Goal: Information Seeking & Learning: Learn about a topic

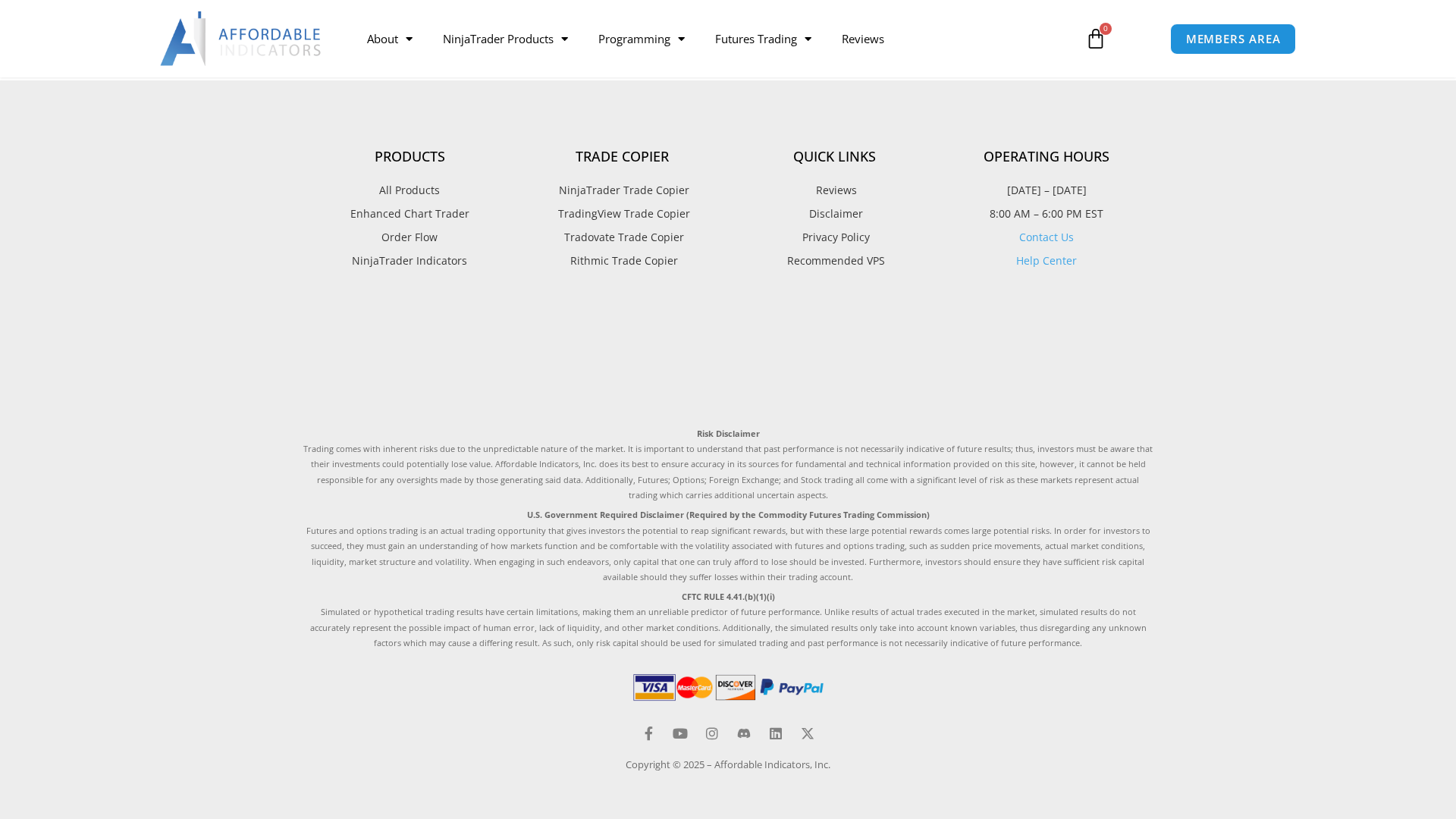
scroll to position [2039, 0]
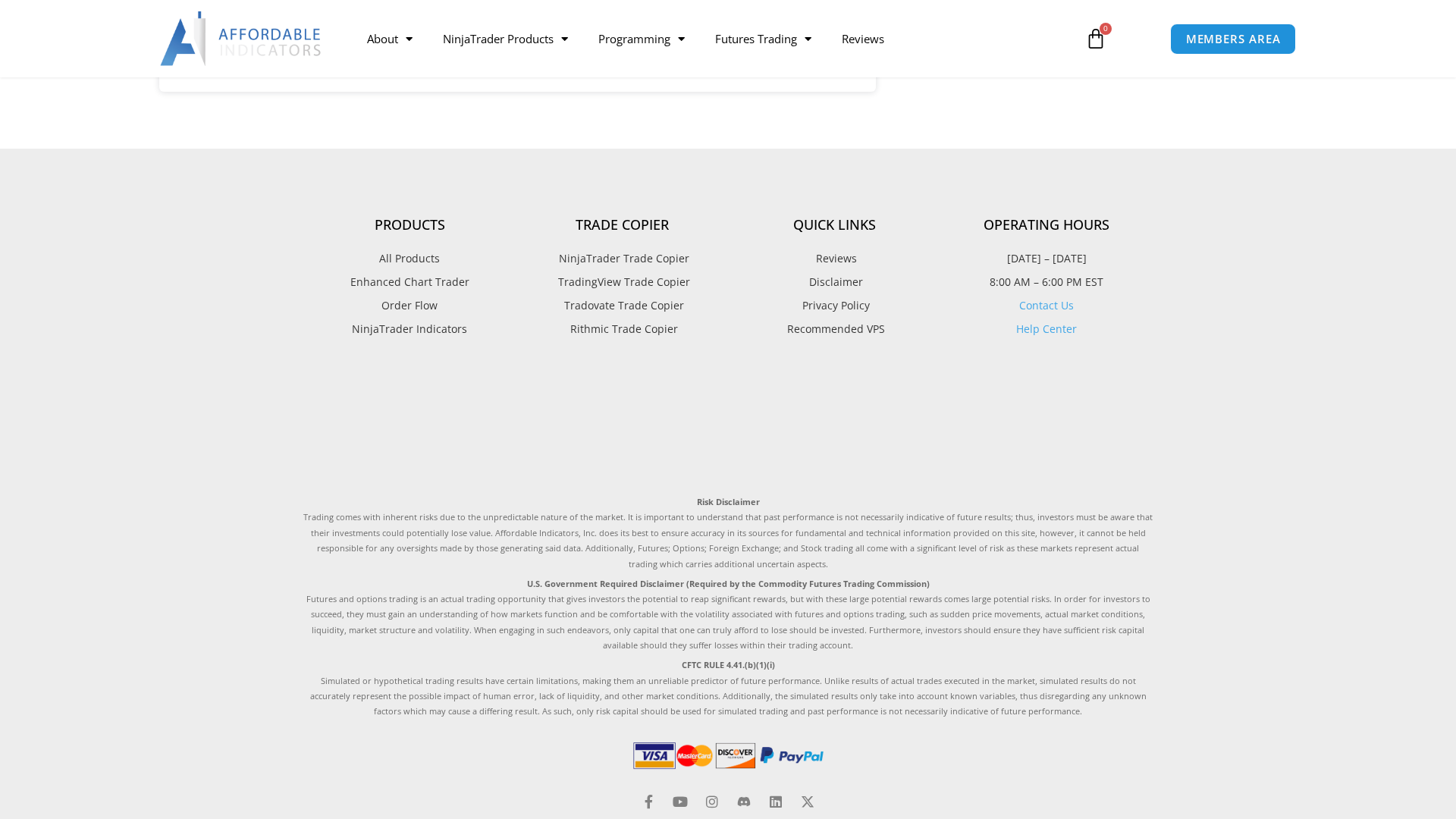
scroll to position [2330, 0]
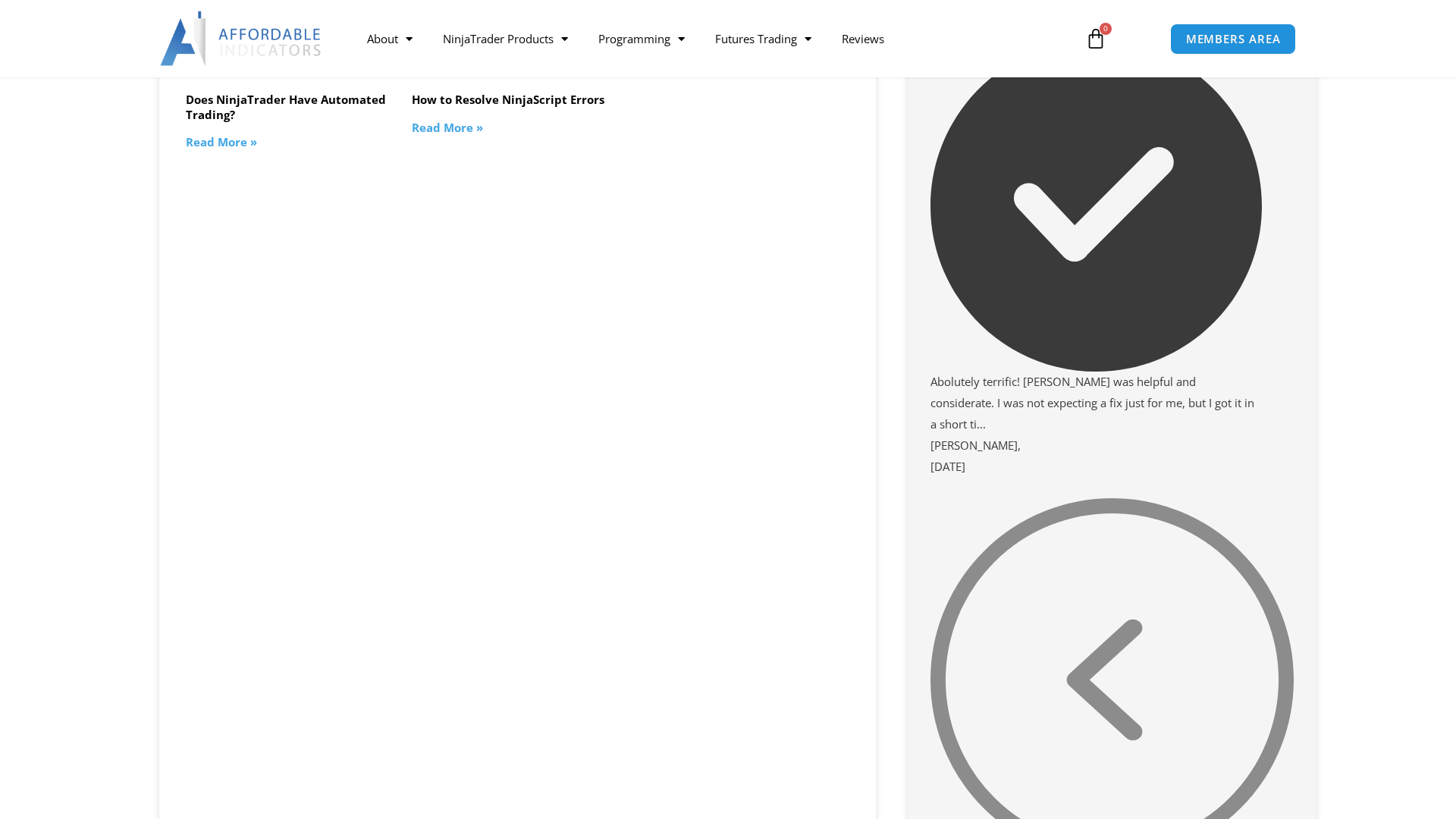
scroll to position [2326, 0]
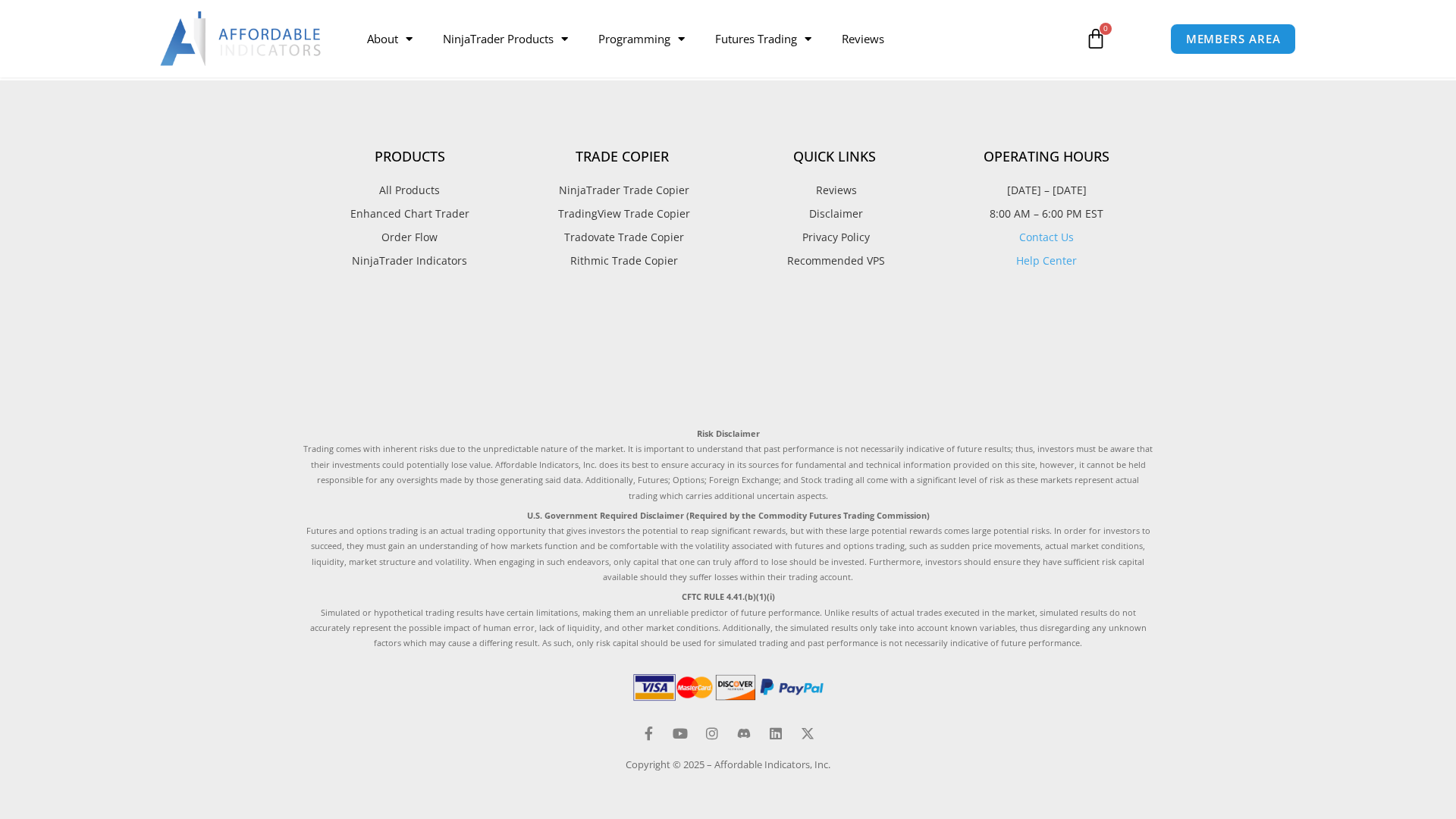
scroll to position [1497, 0]
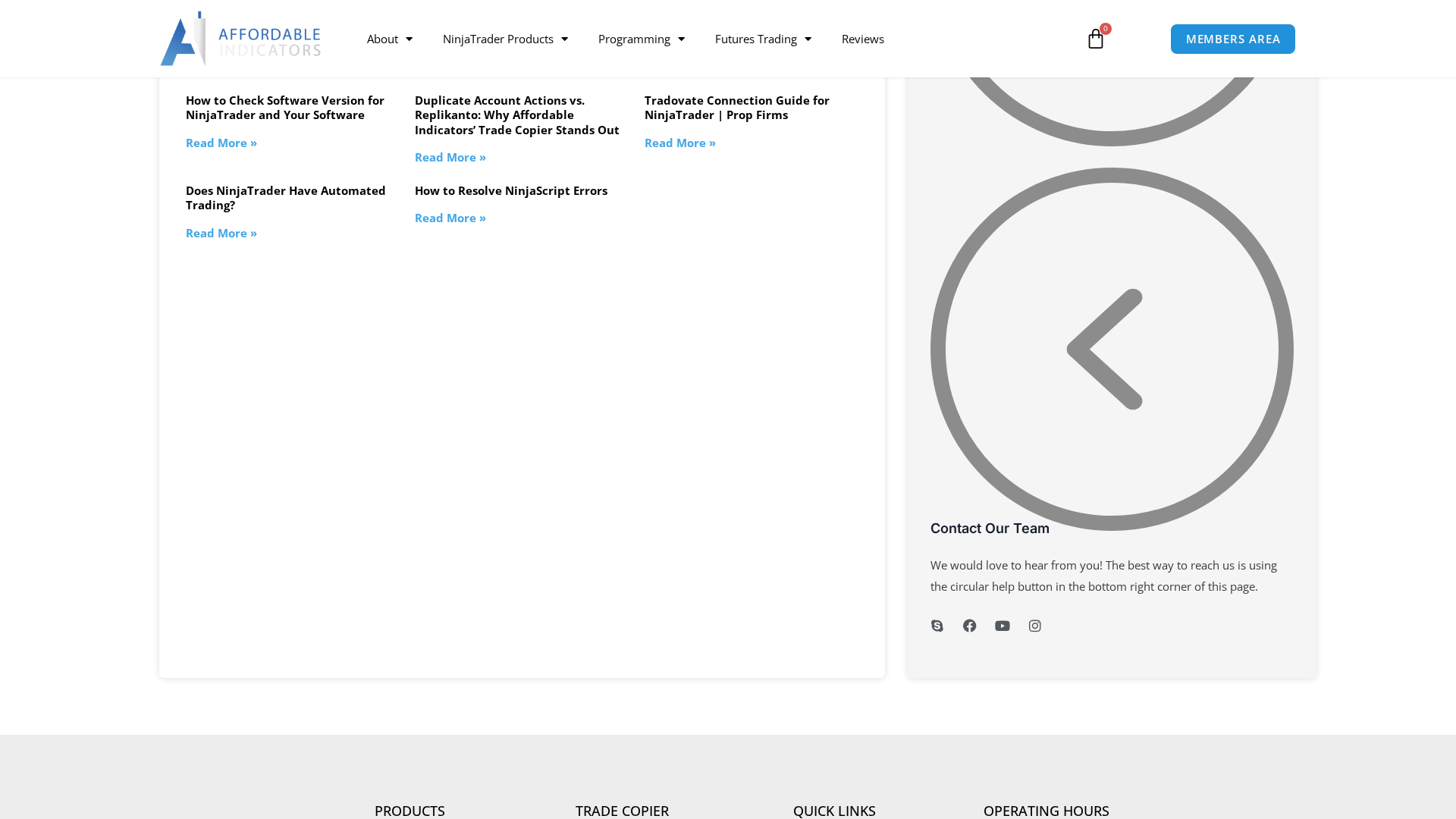
scroll to position [3041, 0]
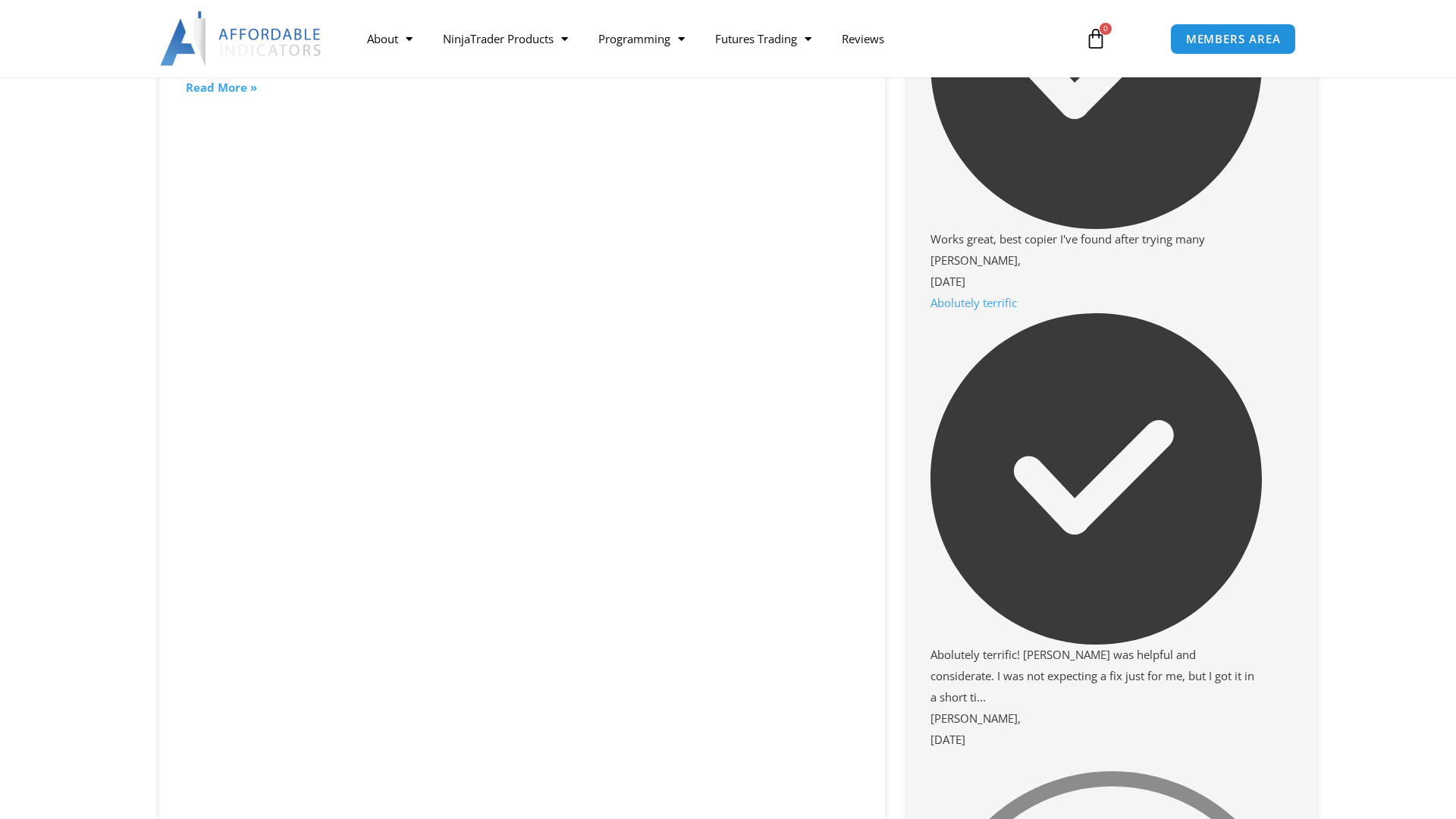
scroll to position [2053, 0]
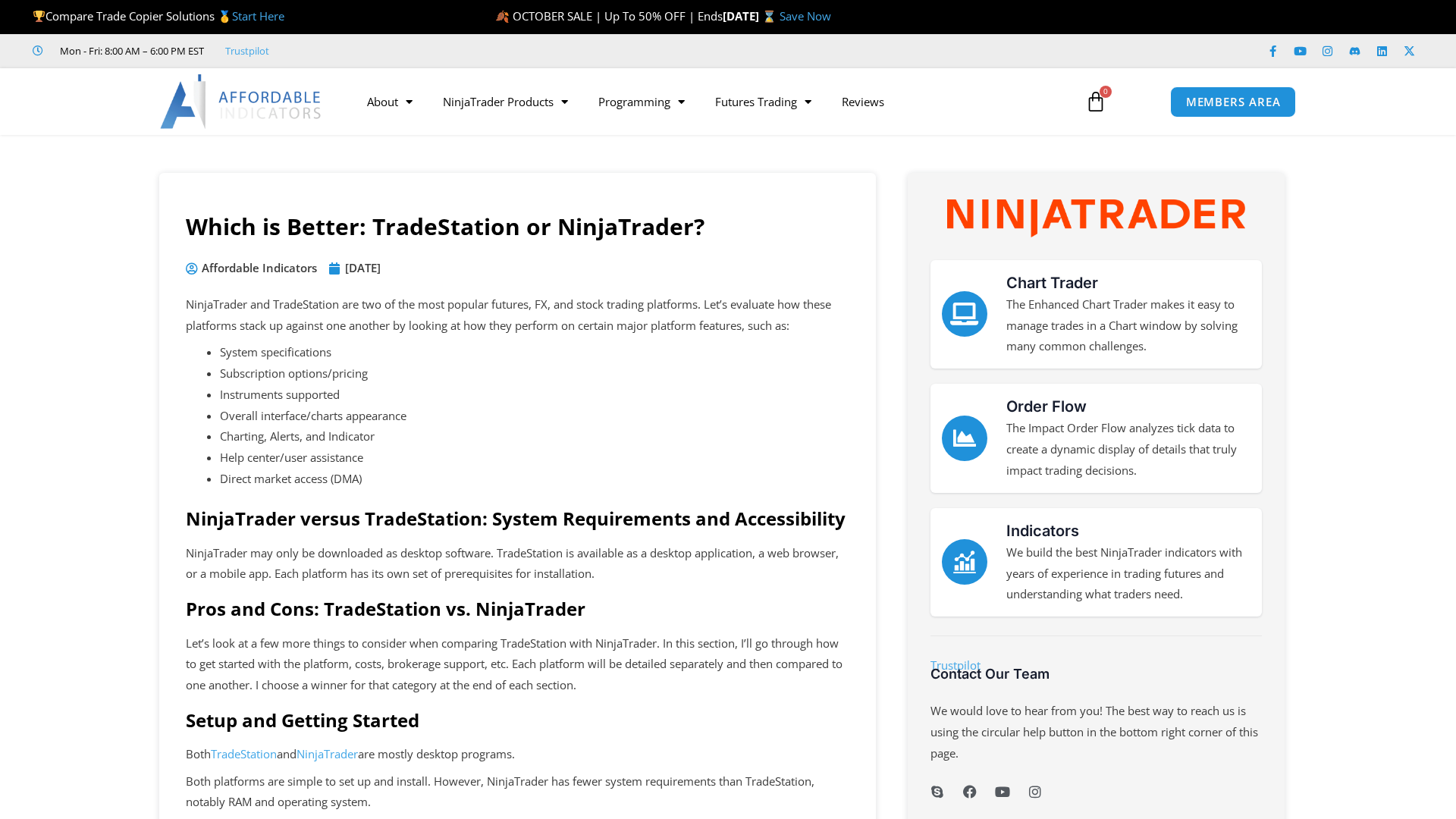
scroll to position [1575, 0]
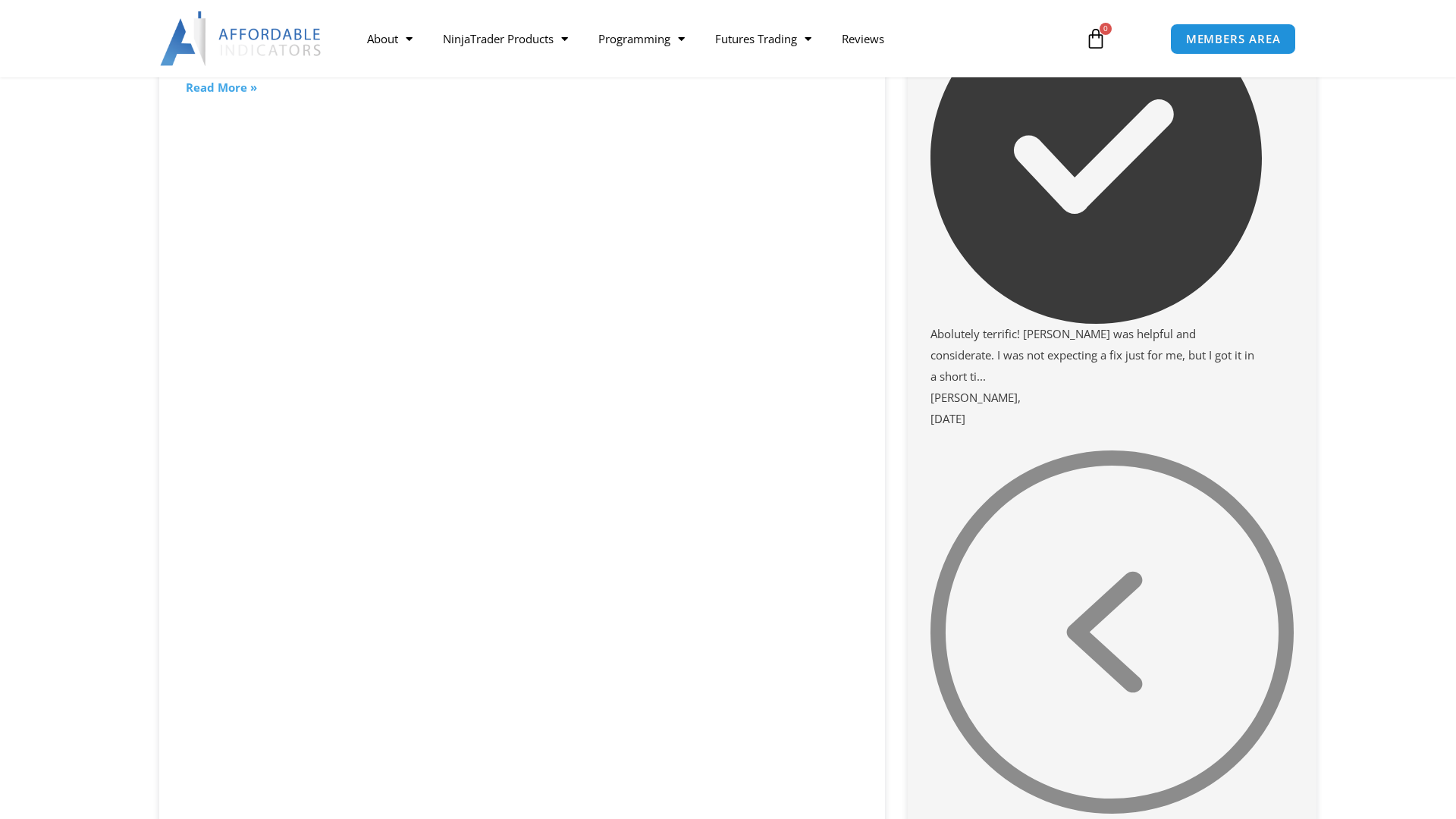
scroll to position [2374, 0]
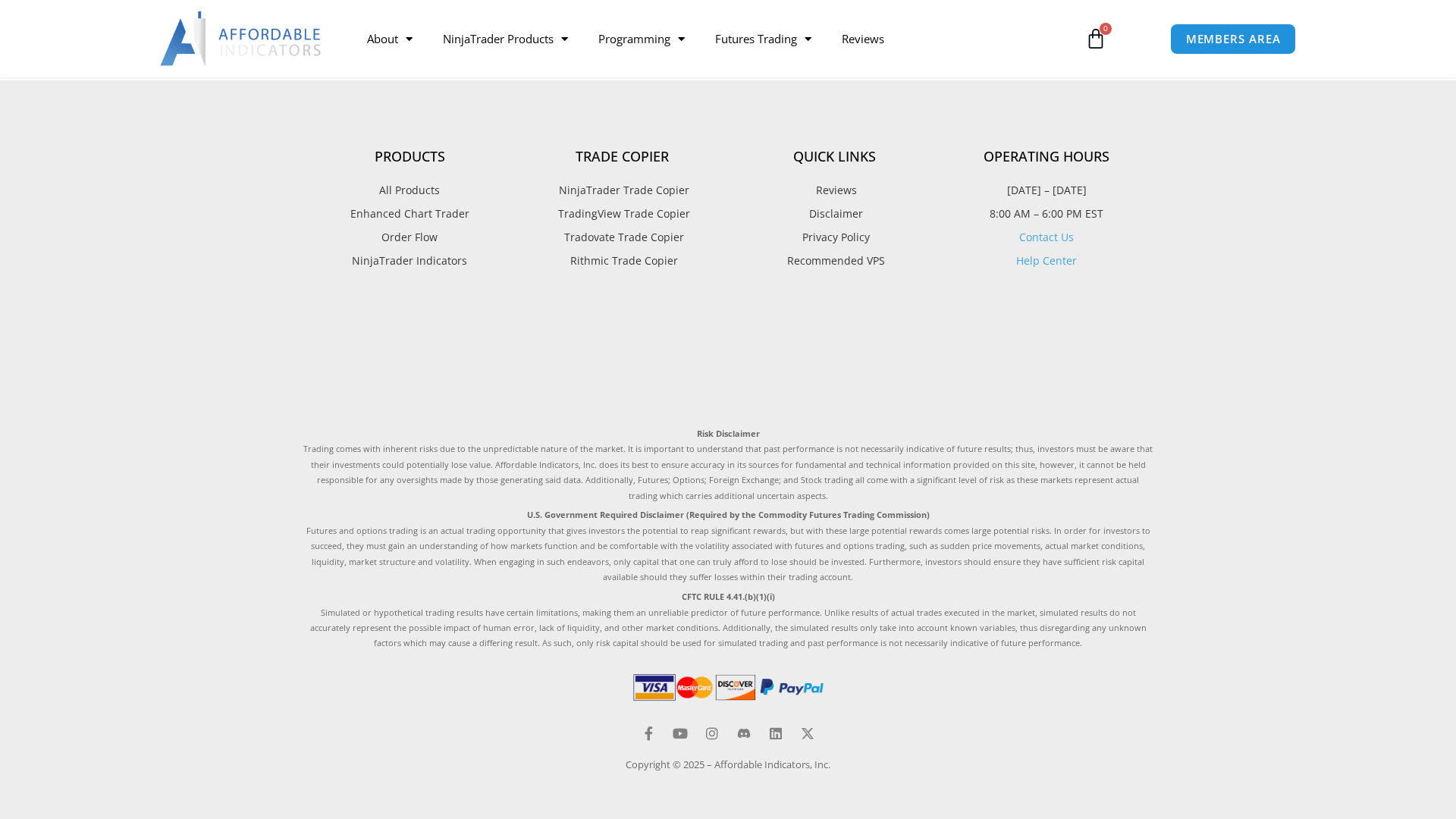
scroll to position [2238, 0]
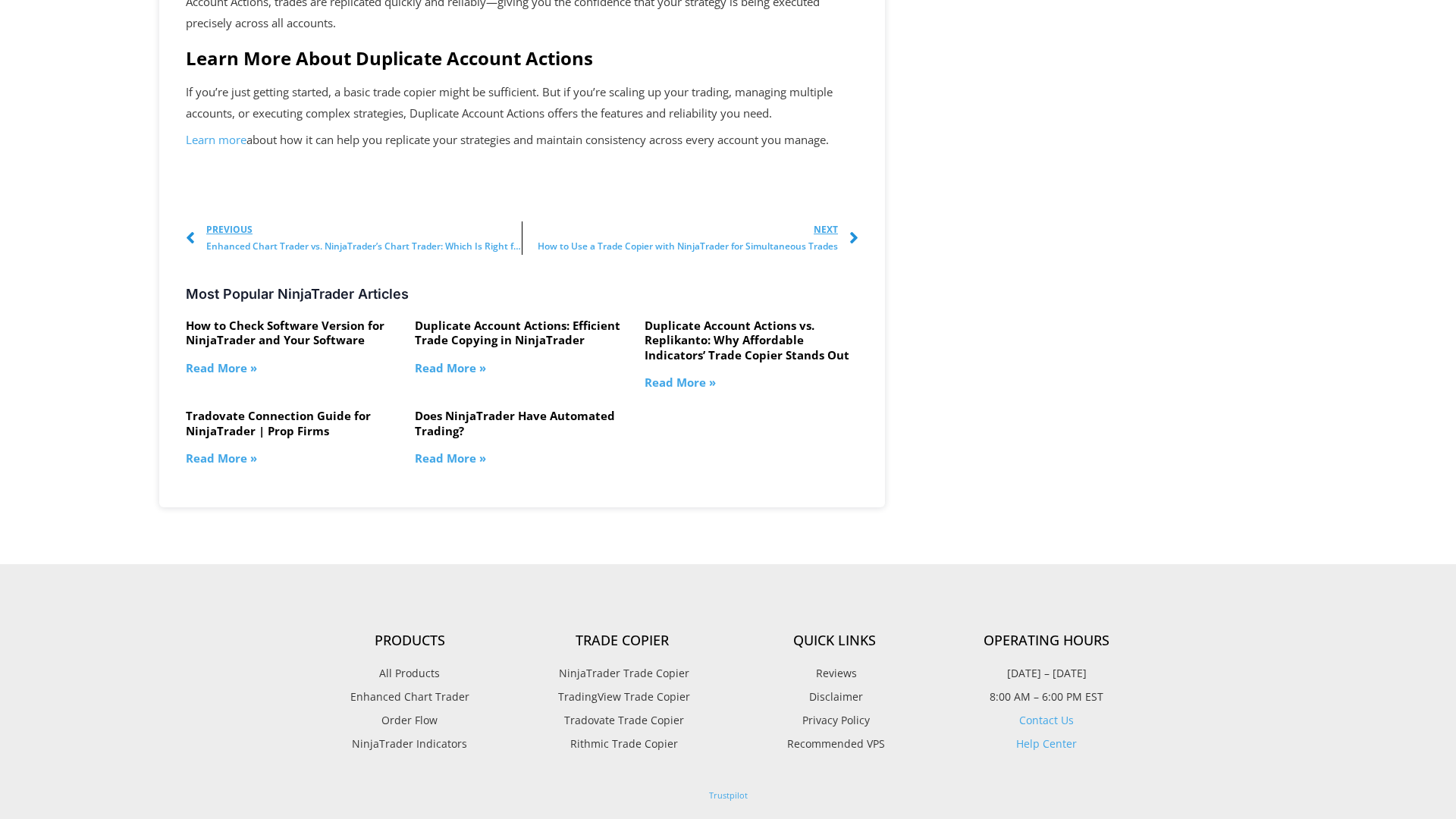
scroll to position [1971, 0]
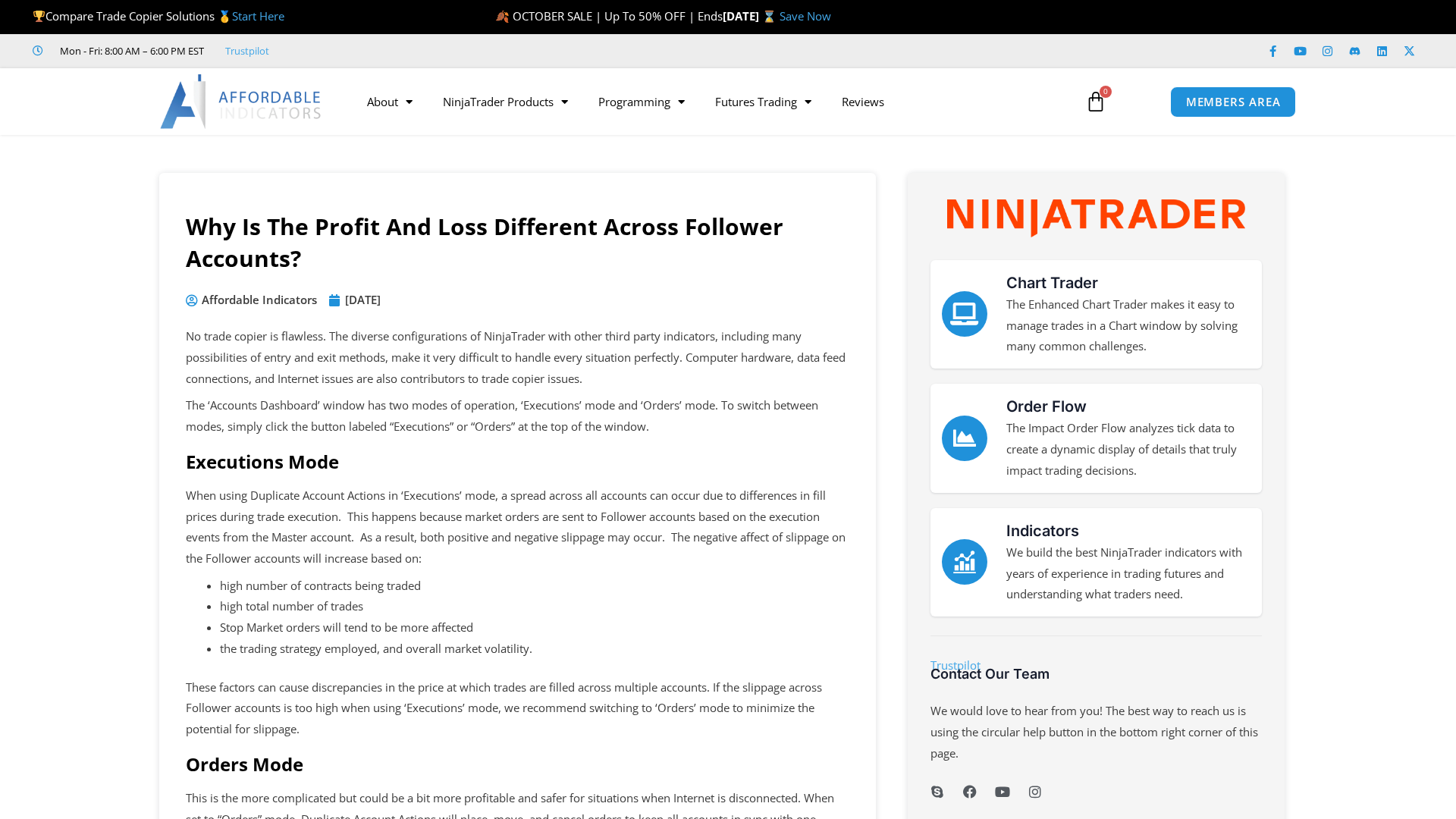
scroll to position [2161, 0]
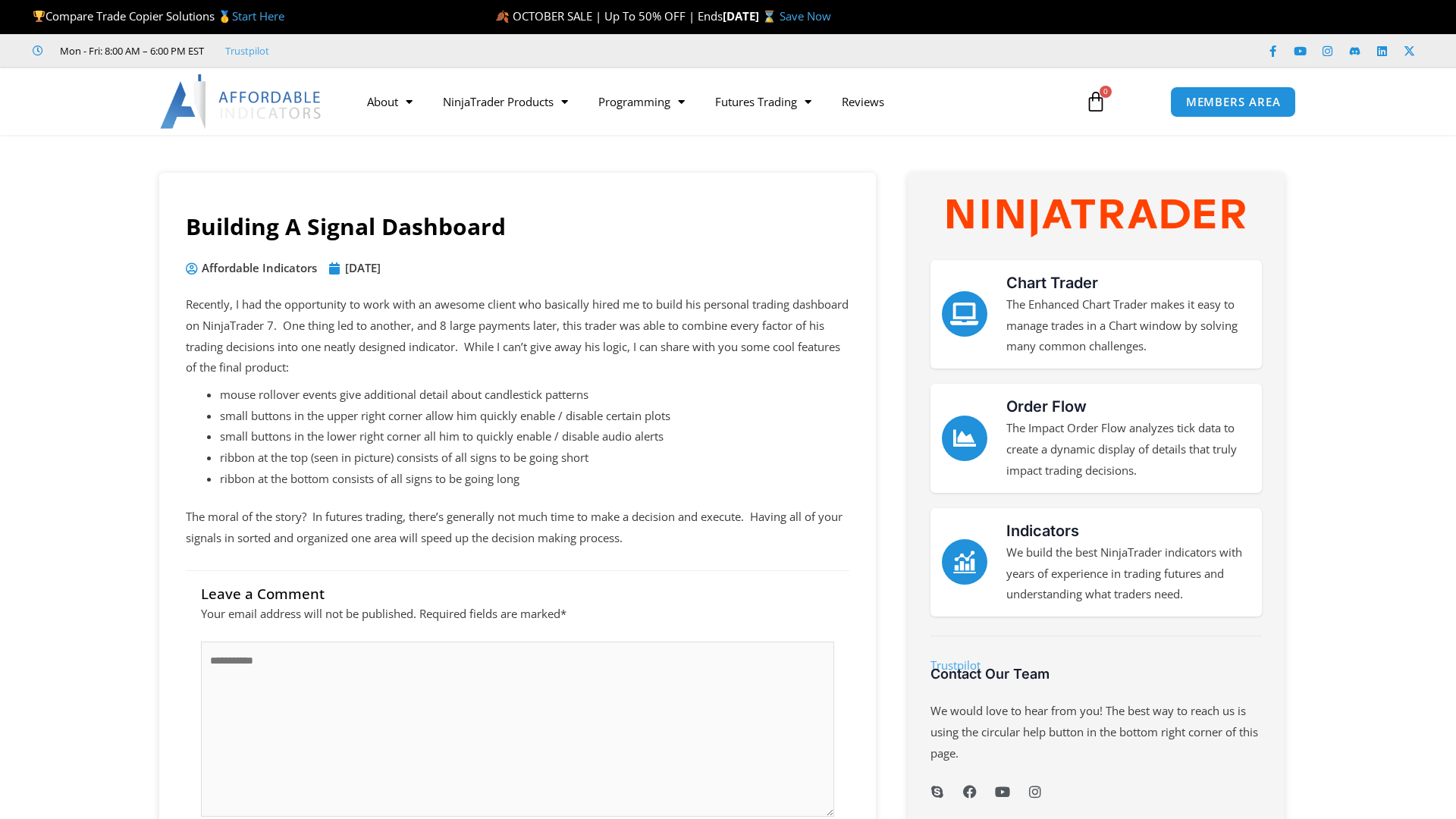
scroll to position [1190, 0]
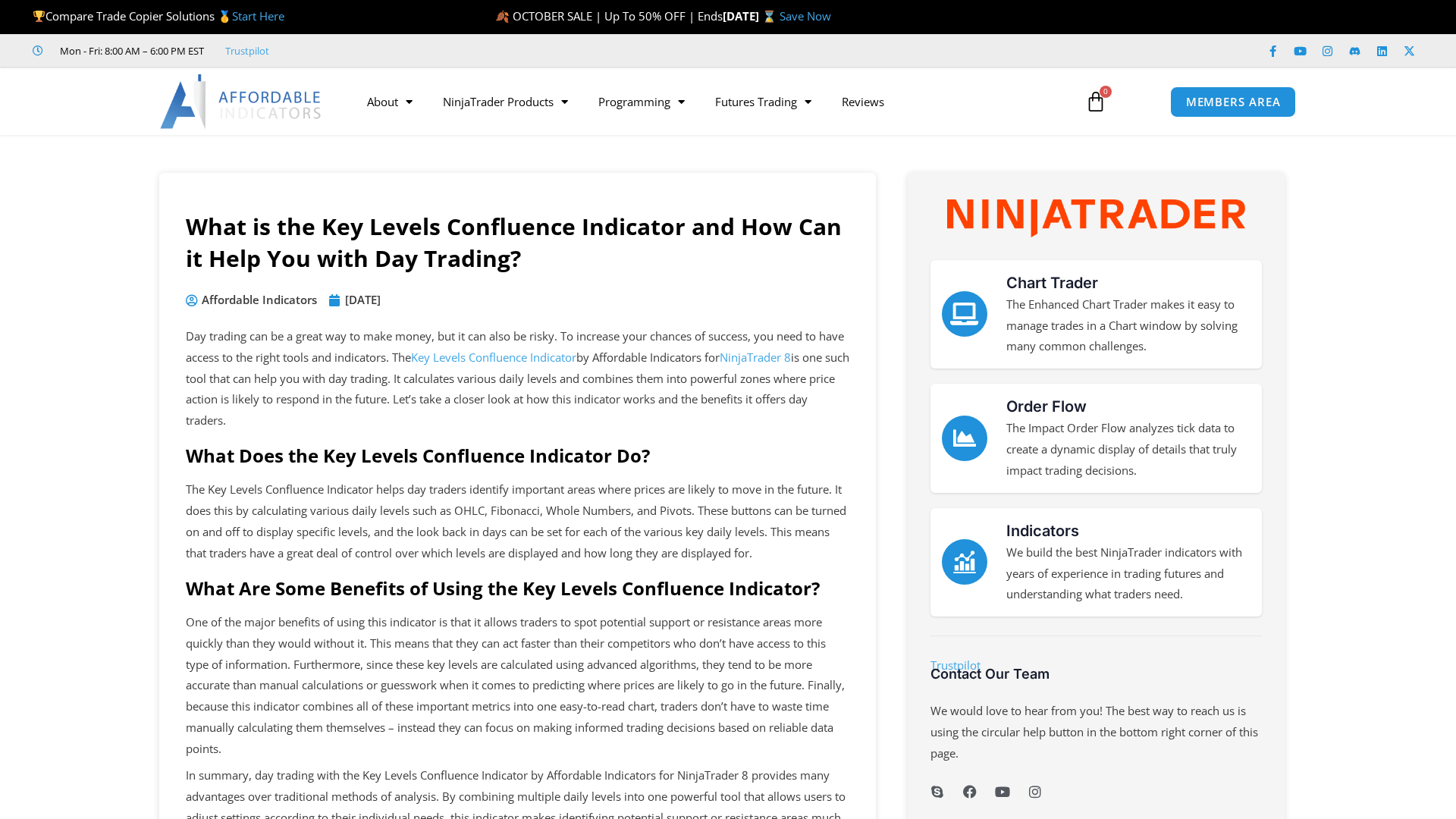
scroll to position [1537, 0]
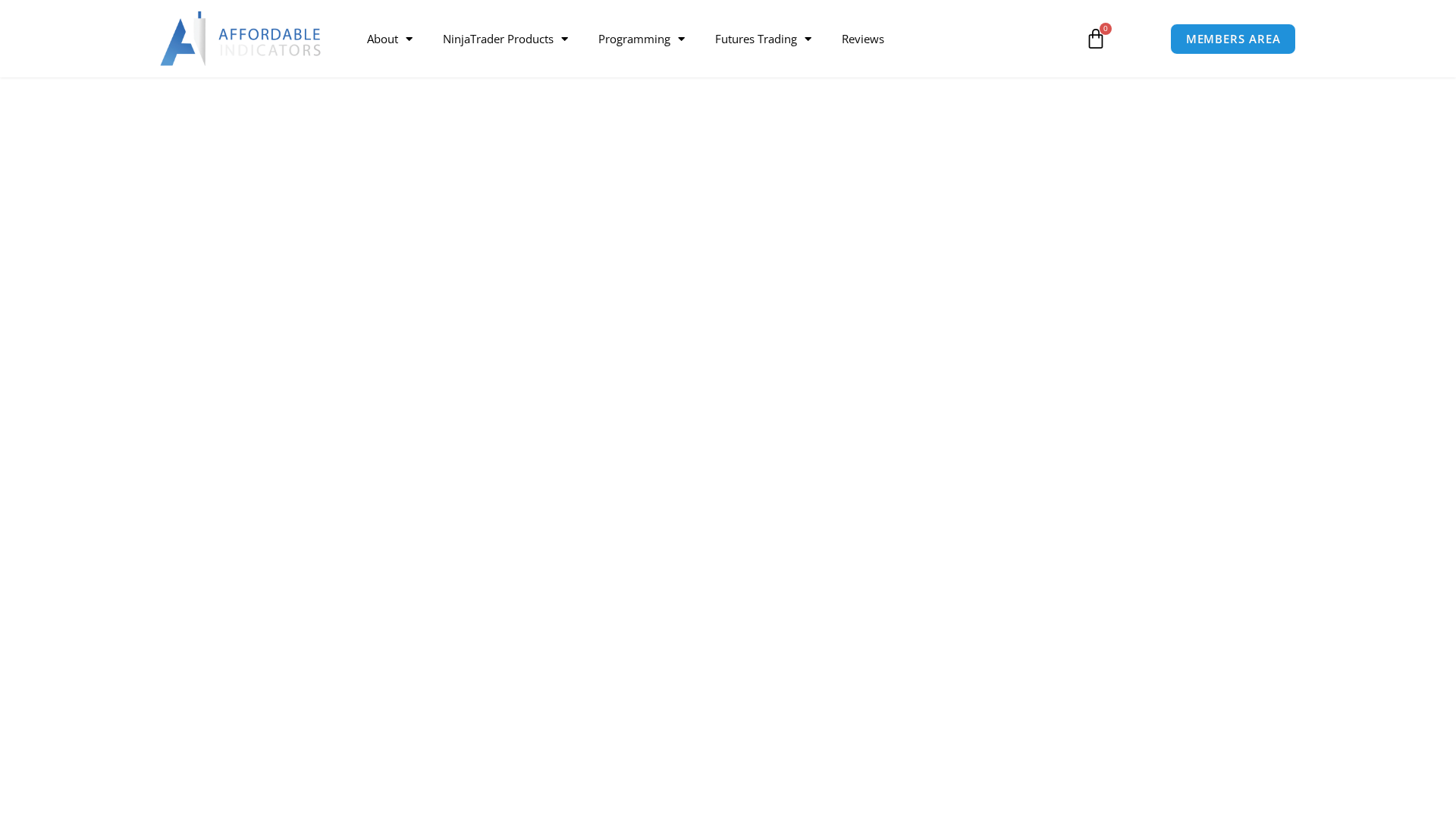
scroll to position [1575, 0]
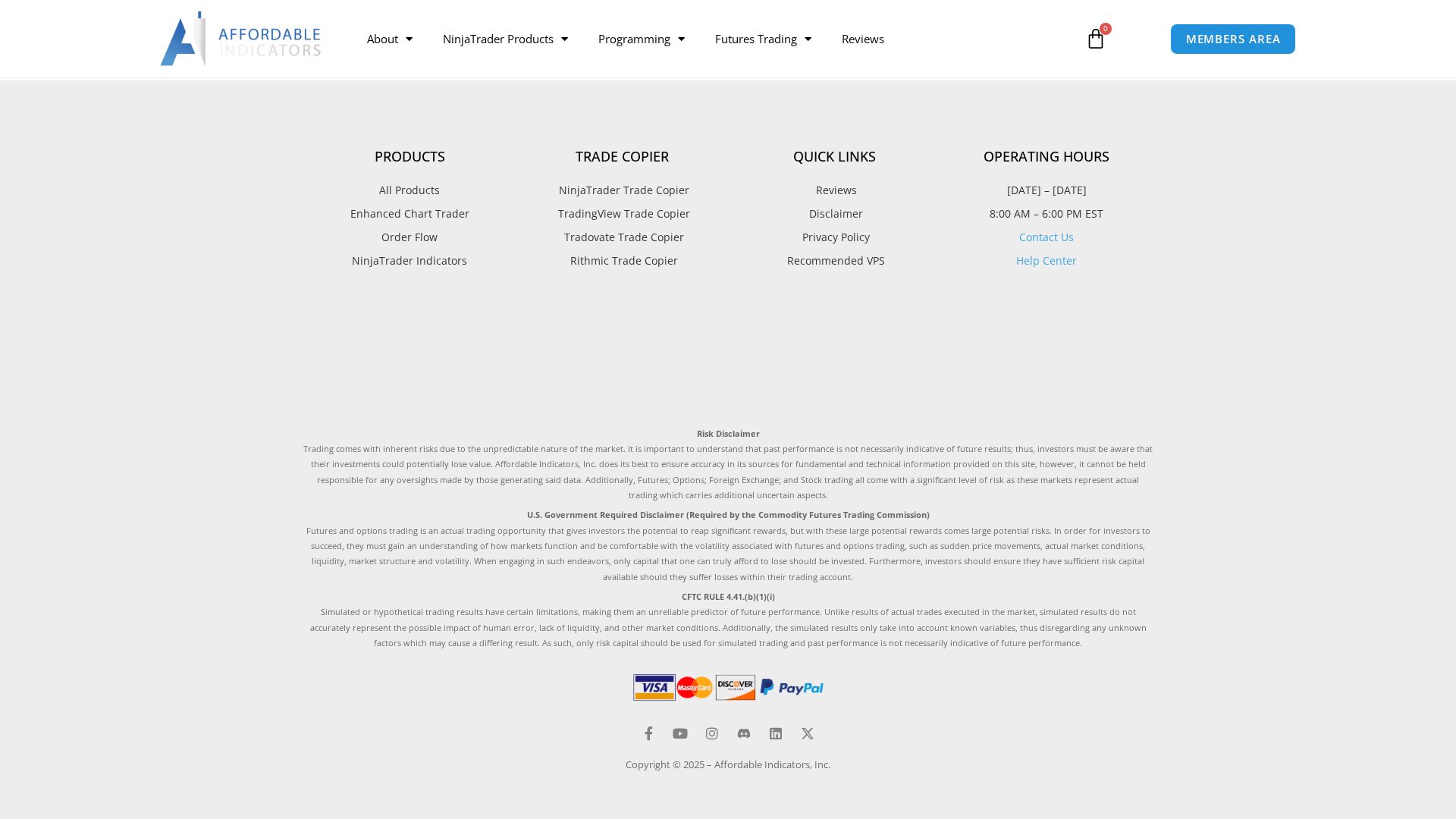
scroll to position [1947, 0]
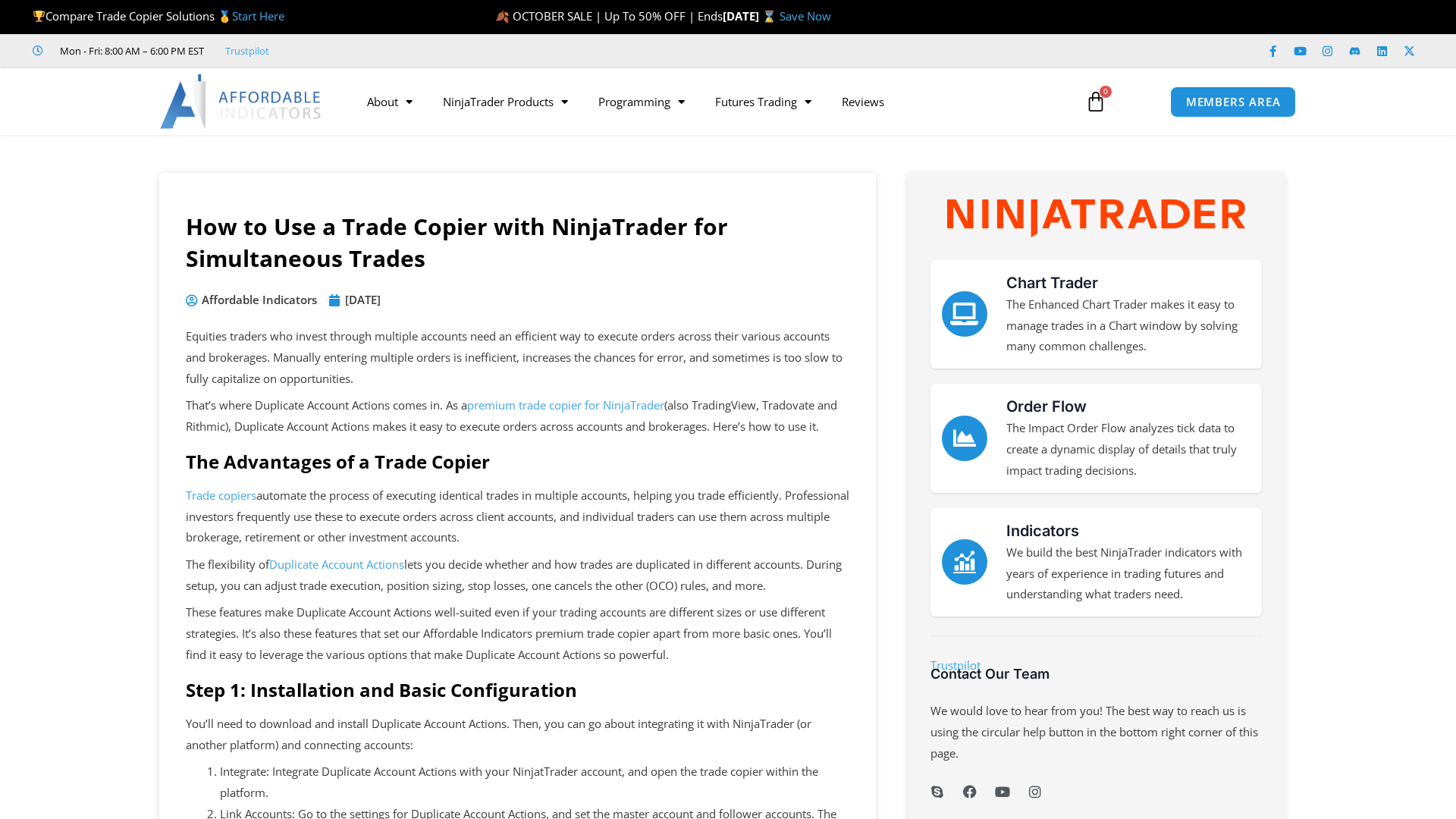
scroll to position [2361, 0]
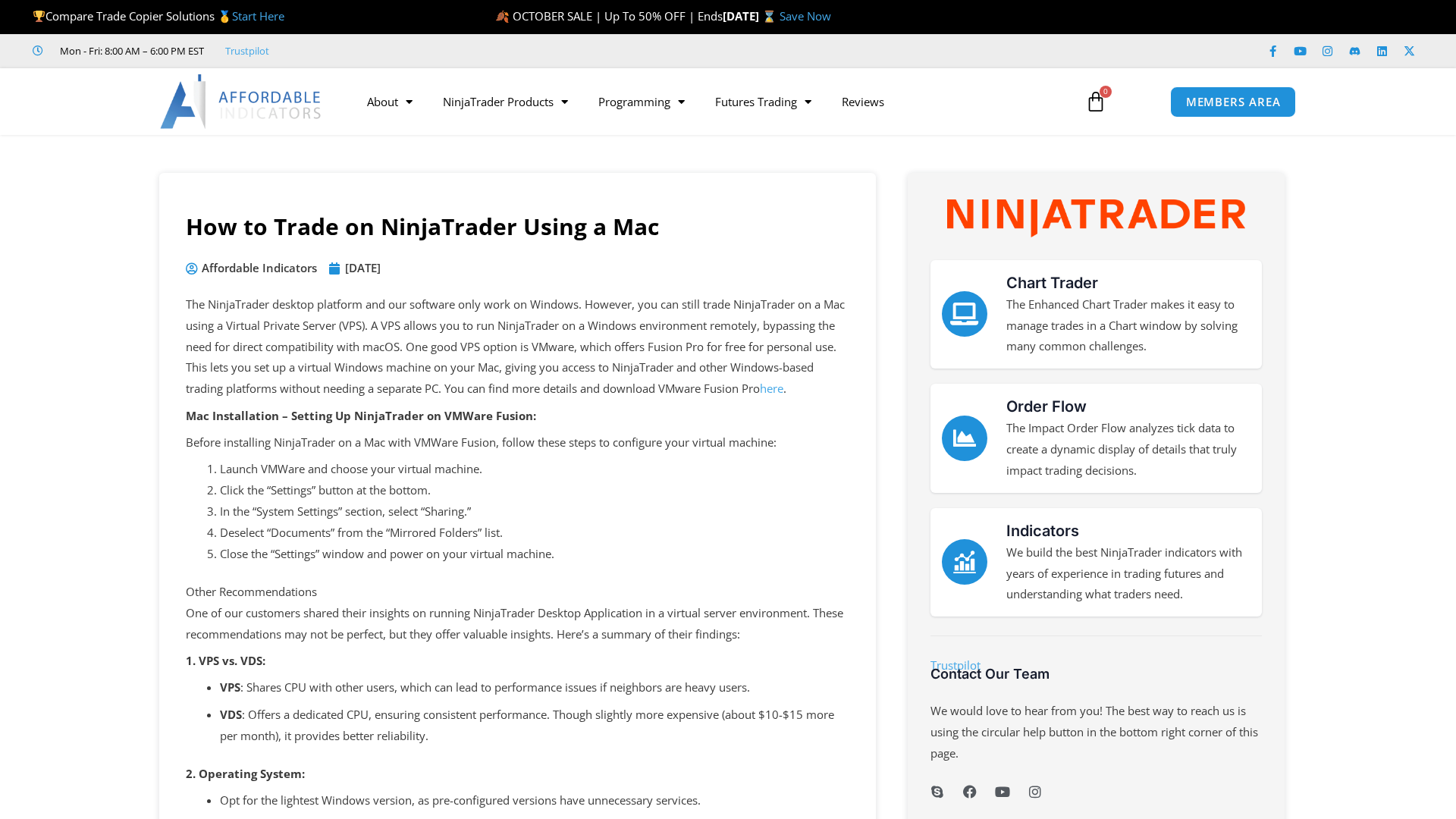
scroll to position [1448, 0]
